Goal: Task Accomplishment & Management: Use online tool/utility

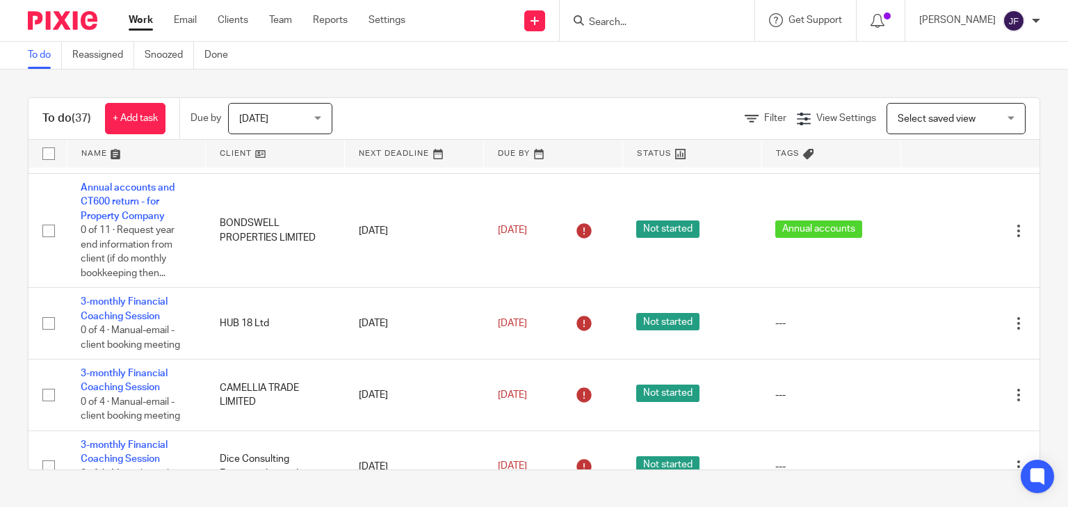
scroll to position [450, 0]
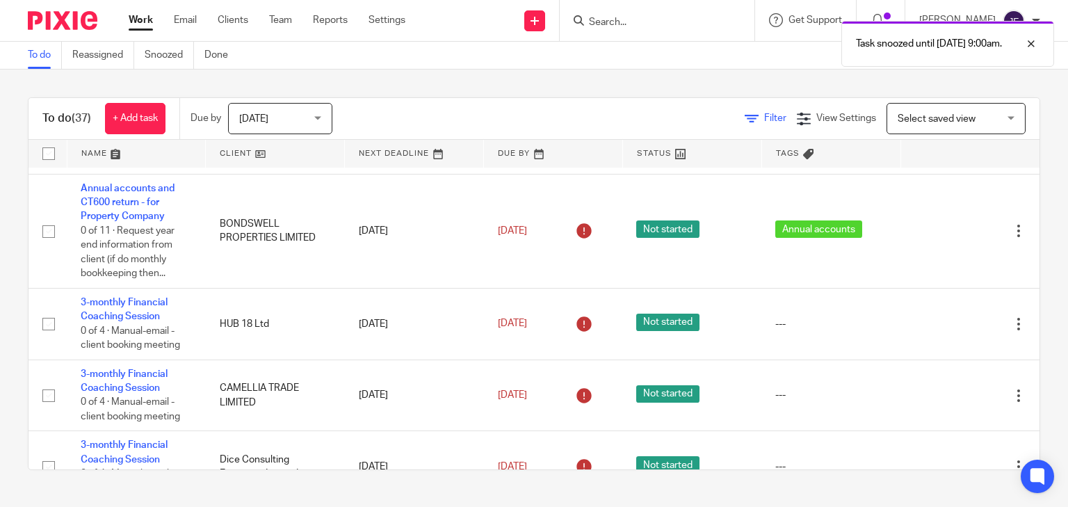
click at [764, 117] on span "Filter" at bounding box center [775, 118] width 22 height 10
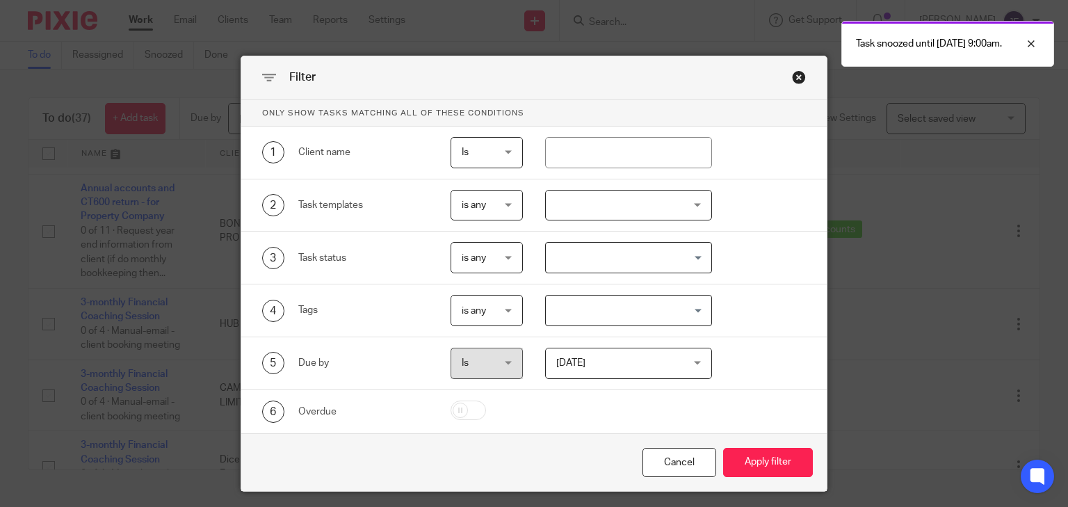
click at [620, 208] on div at bounding box center [628, 205] width 167 height 31
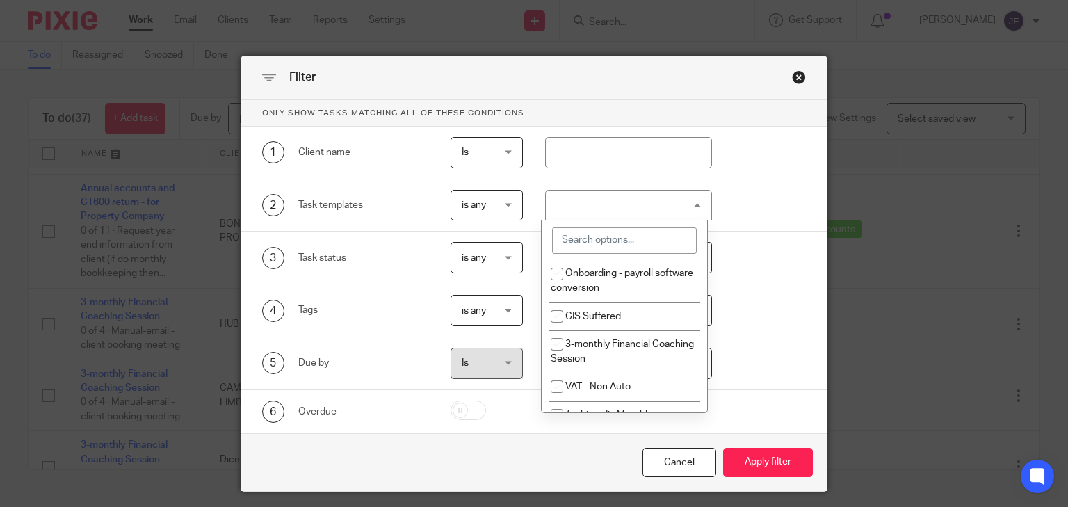
scroll to position [2391, 0]
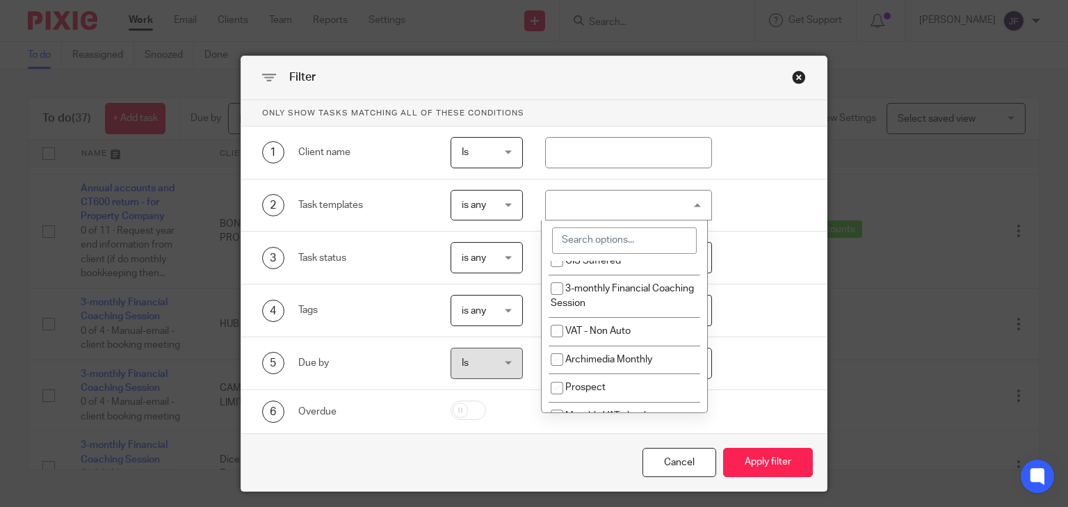
click at [552, 161] on input "checkbox" at bounding box center [557, 147] width 26 height 26
checkbox input "true"
click at [556, 190] on input "checkbox" at bounding box center [557, 177] width 26 height 26
checkbox input "true"
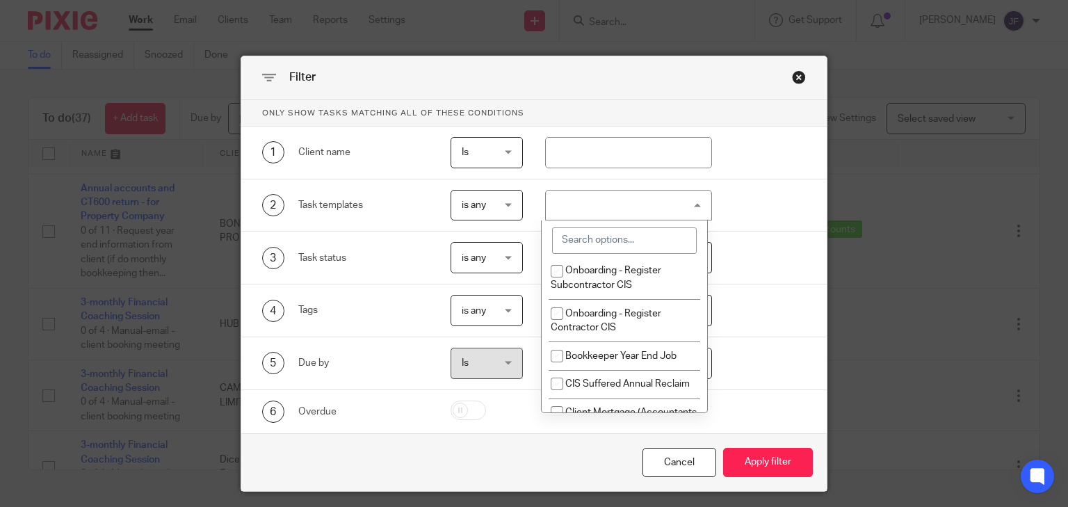
scroll to position [2725, 0]
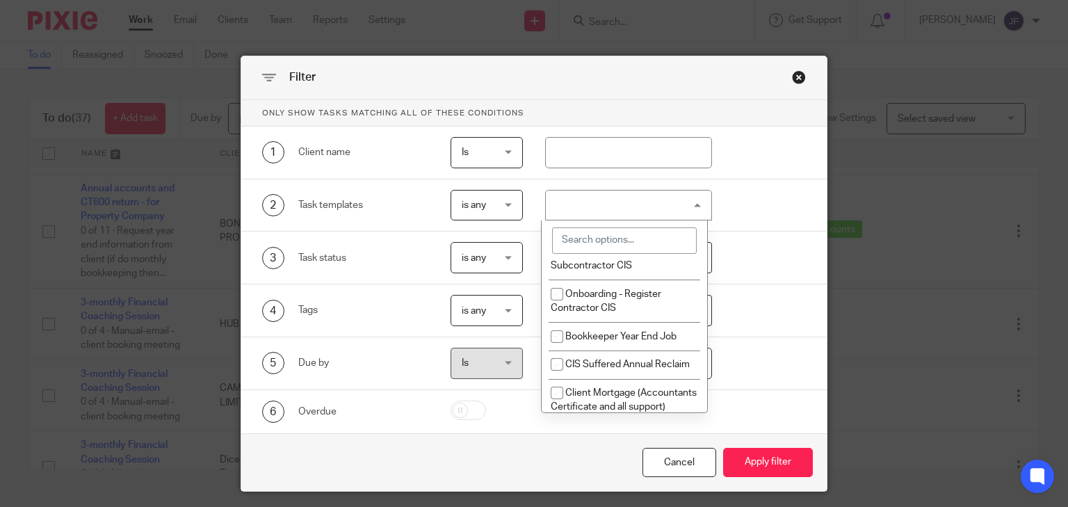
click at [555, 180] on input "checkbox" at bounding box center [557, 167] width 26 height 26
checkbox input "true"
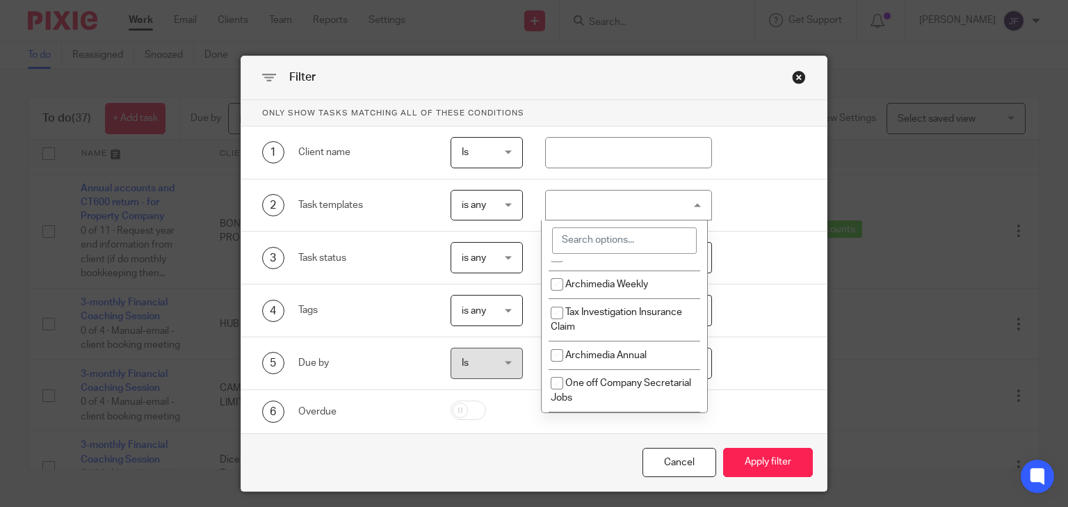
scroll to position [2948, 0]
click at [779, 455] on button "Apply filter" at bounding box center [768, 463] width 90 height 30
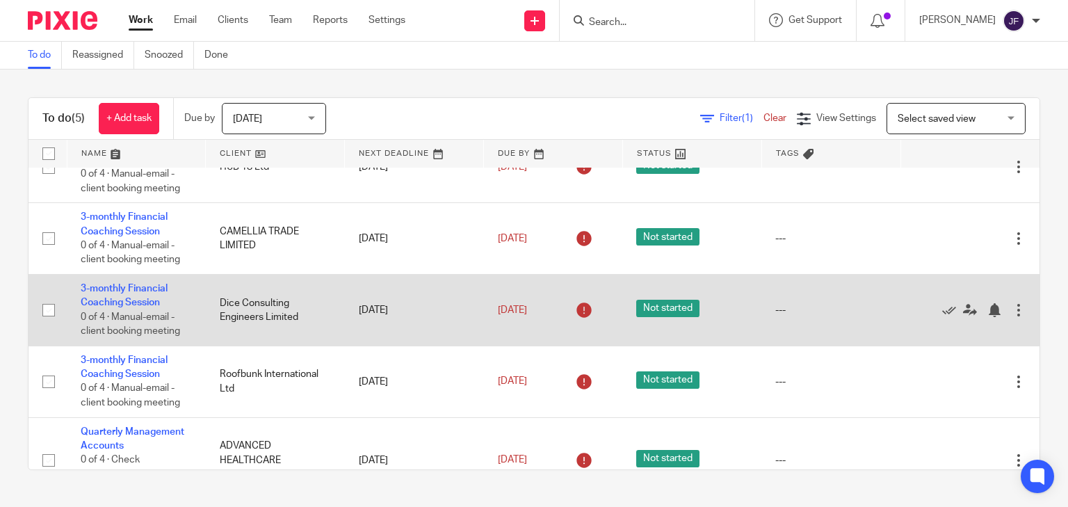
scroll to position [56, 0]
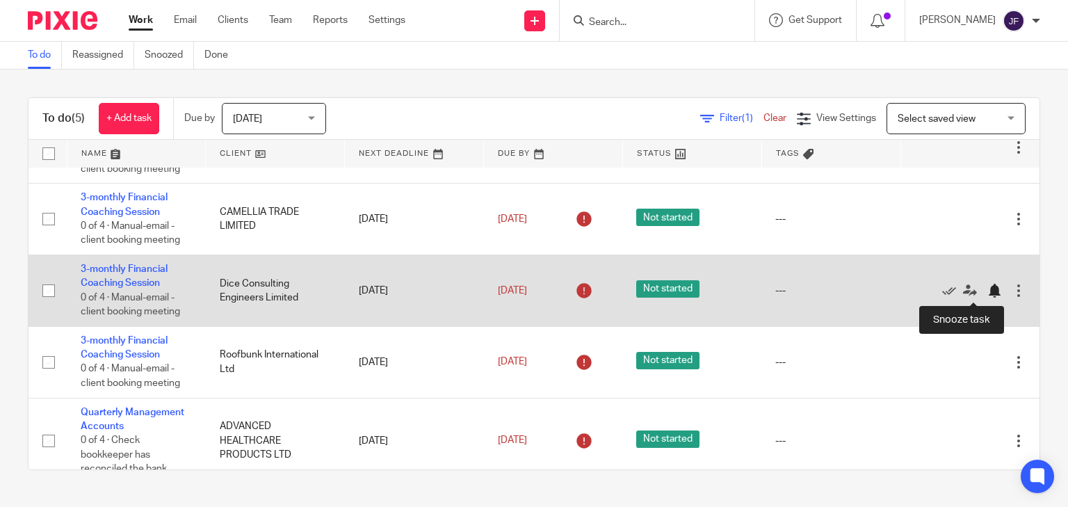
click at [987, 292] on div at bounding box center [994, 291] width 14 height 14
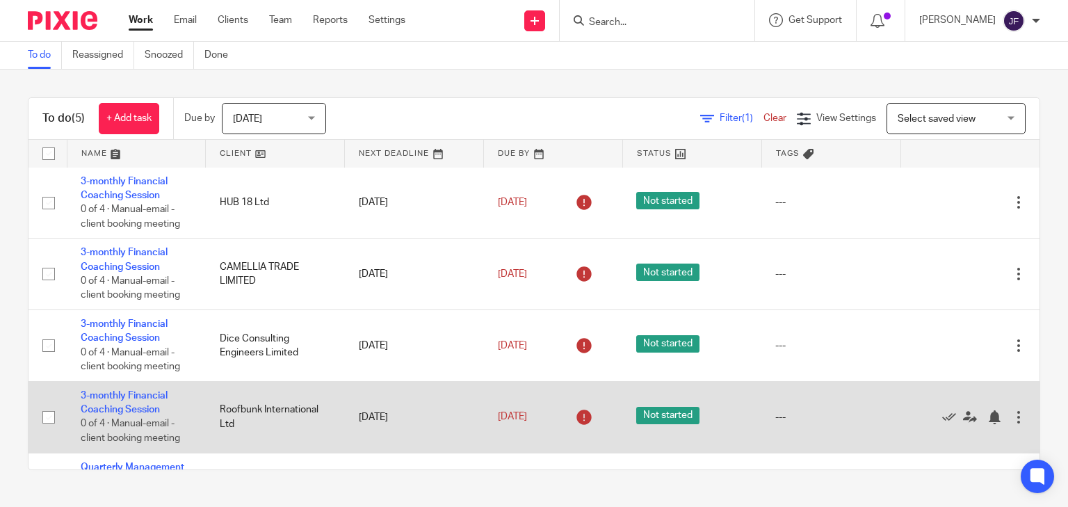
scroll to position [0, 0]
